Goal: Task Accomplishment & Management: Use online tool/utility

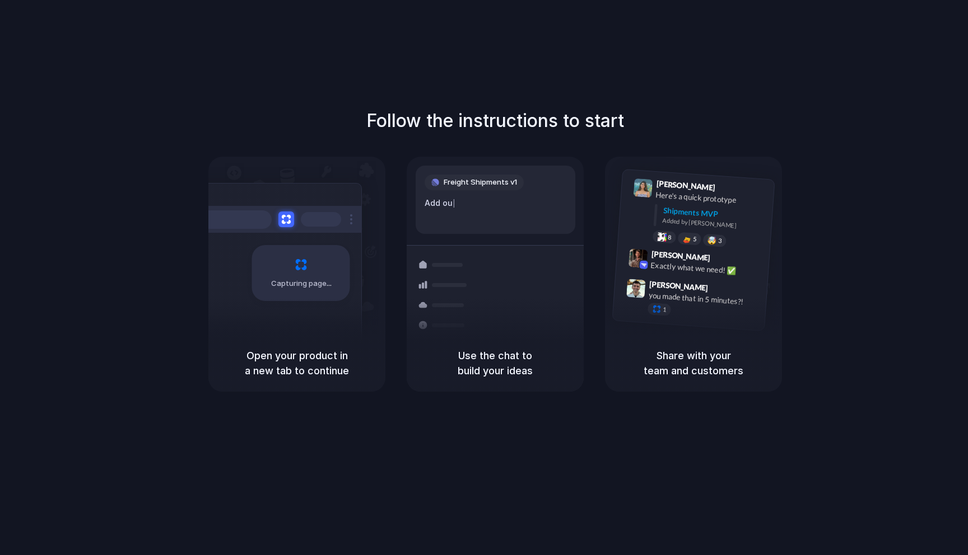
click at [329, 234] on div "Capturing page" at bounding box center [277, 269] width 169 height 172
